Goal: Find specific page/section: Find specific page/section

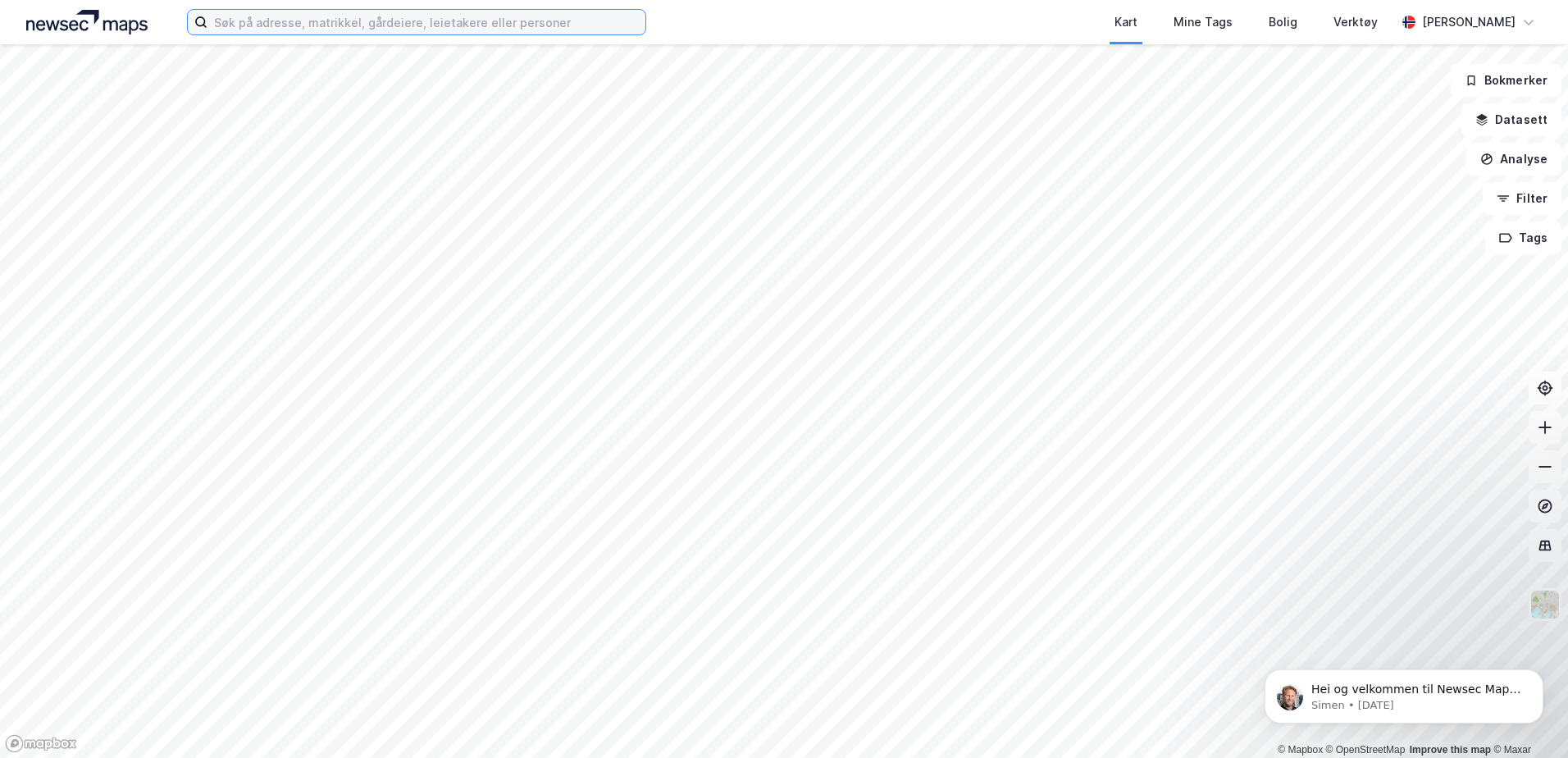
click at [361, 15] on input at bounding box center [426, 22] width 438 height 25
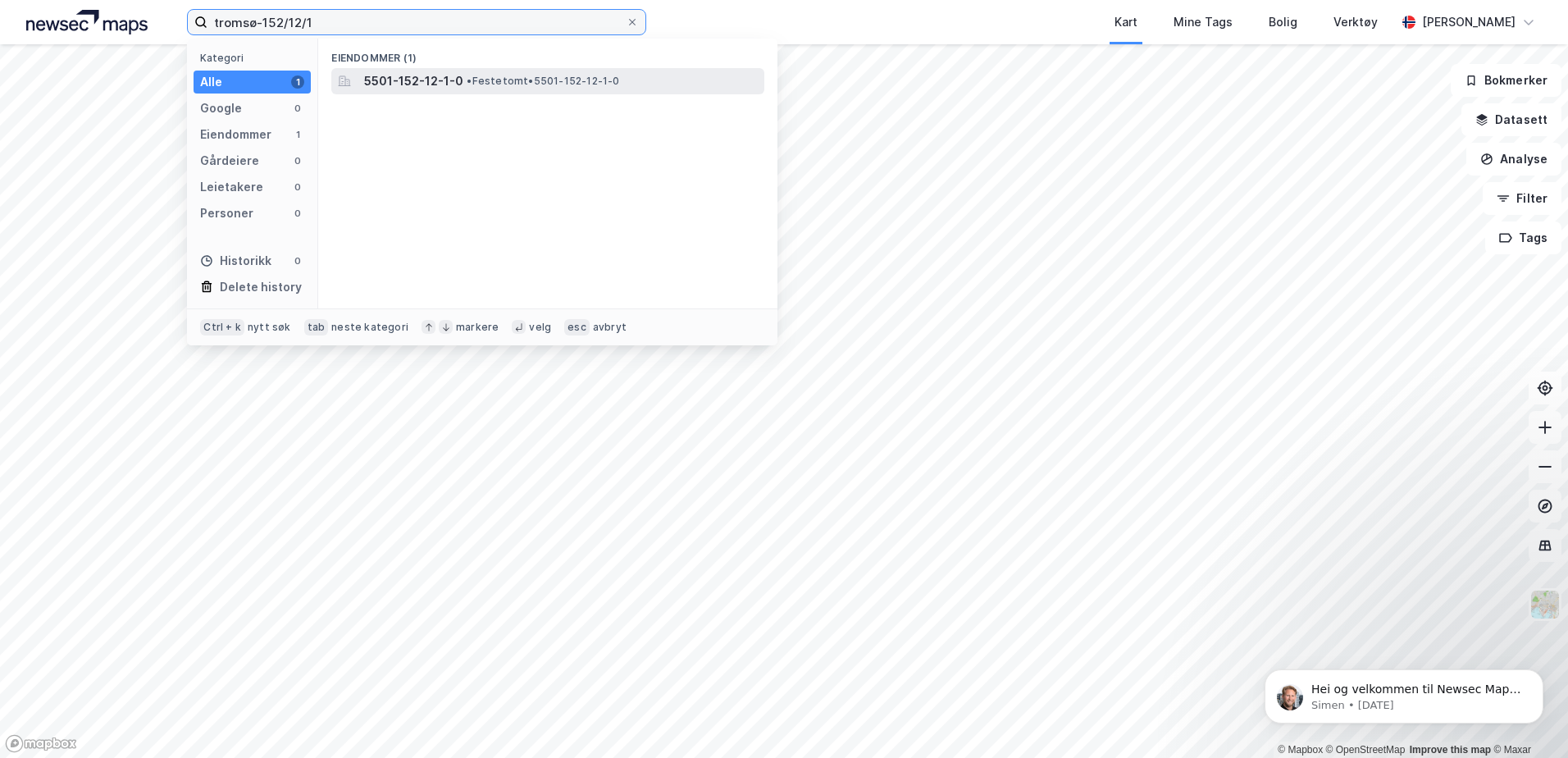
type input "tromsø-152/12/1"
click at [469, 84] on span "•" at bounding box center [469, 80] width 5 height 12
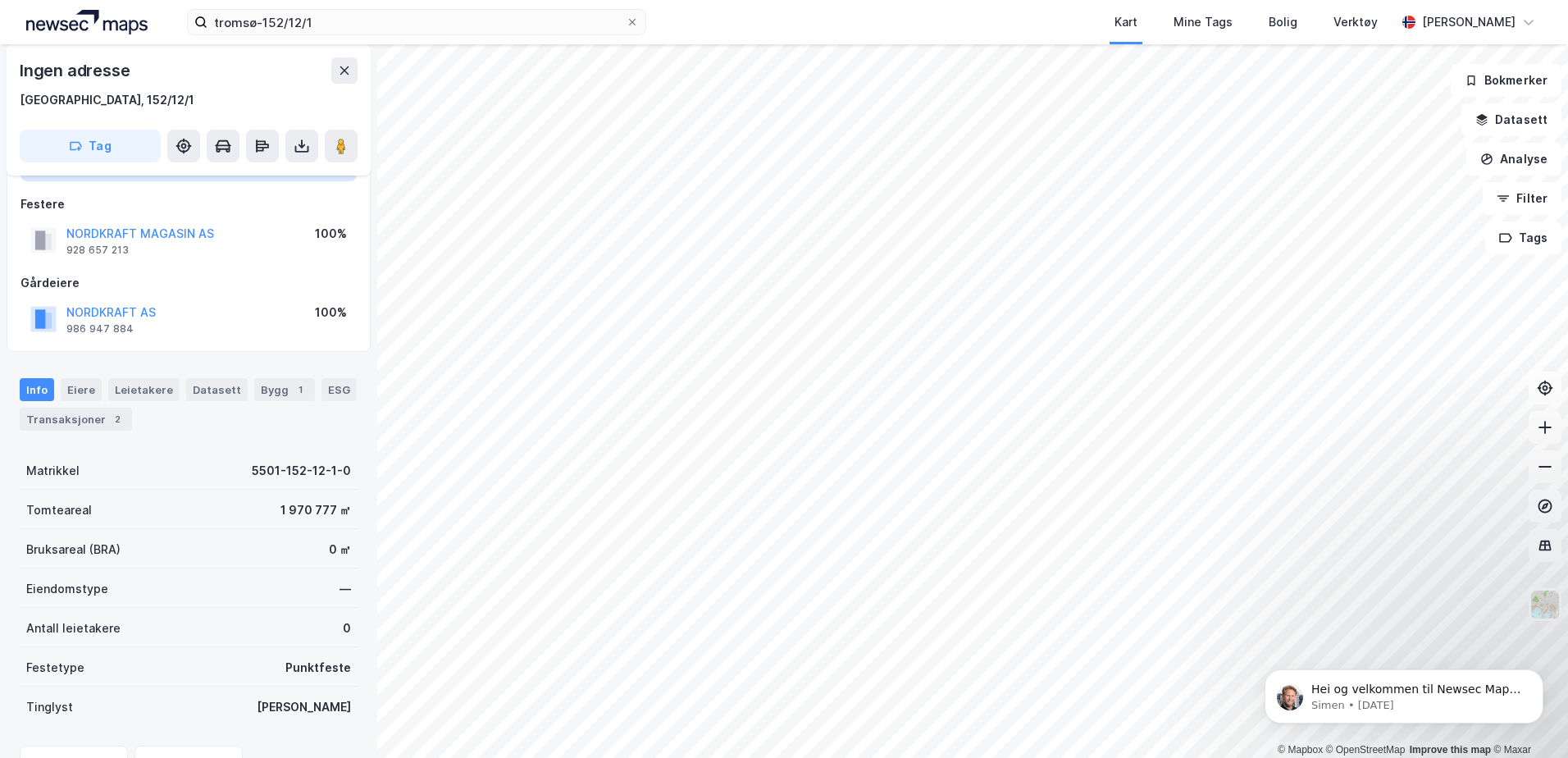
scroll to position [164, 0]
